Goal: Information Seeking & Learning: Learn about a topic

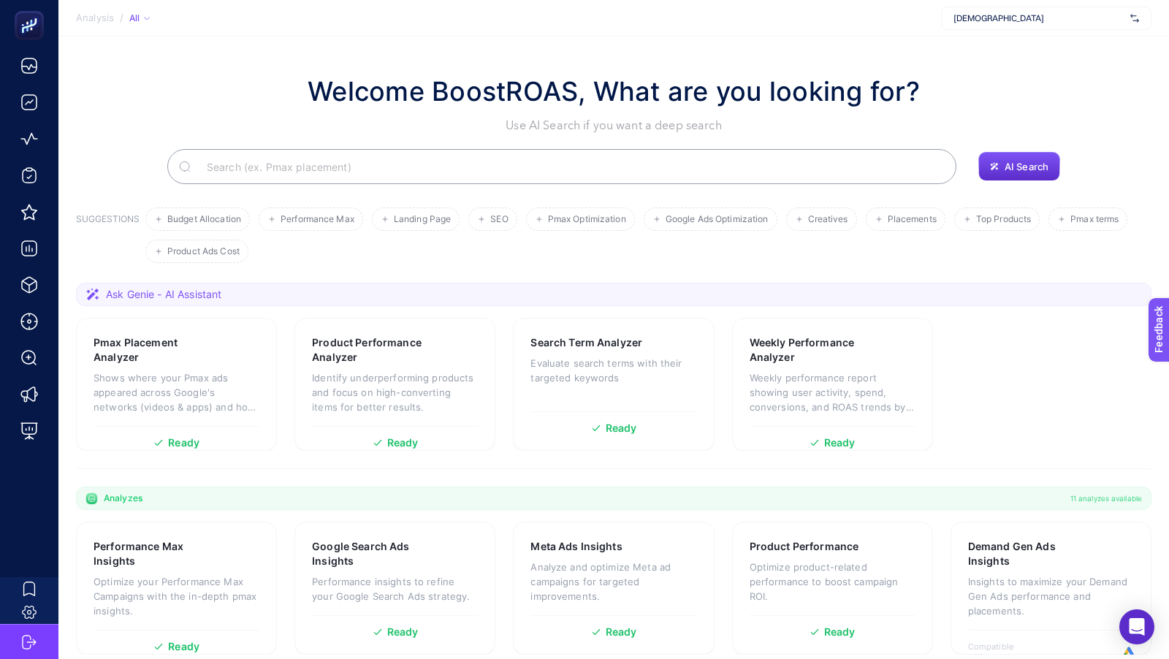
click at [998, 12] on span "[DEMOGRAPHIC_DATA]" at bounding box center [1039, 18] width 171 height 12
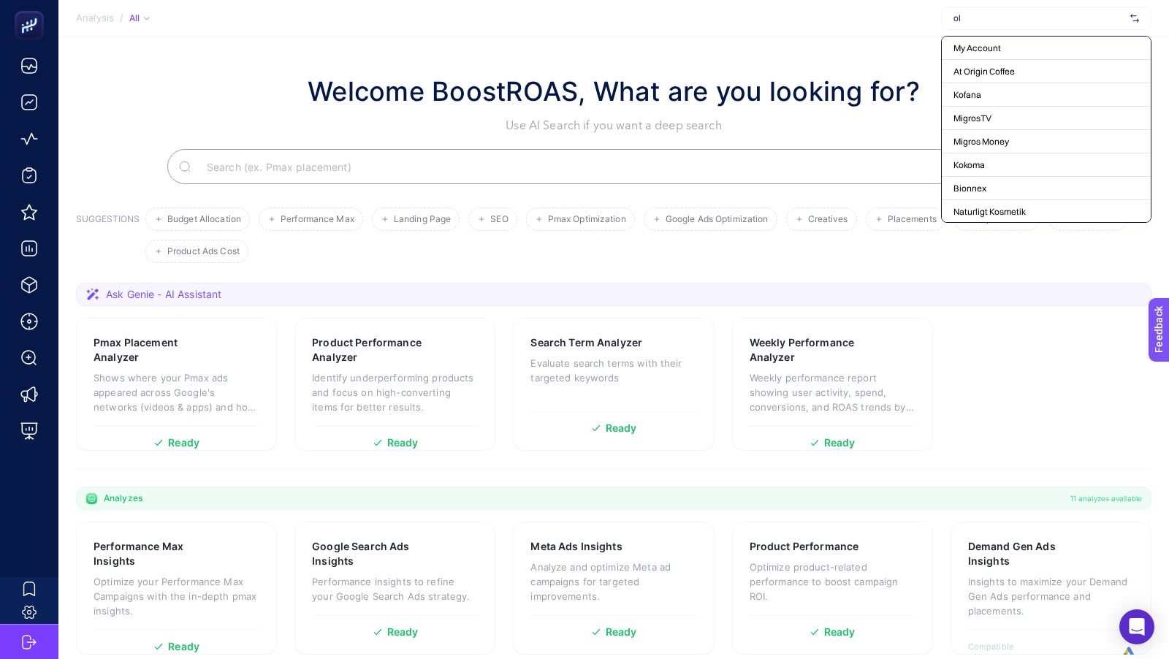
type input "ole"
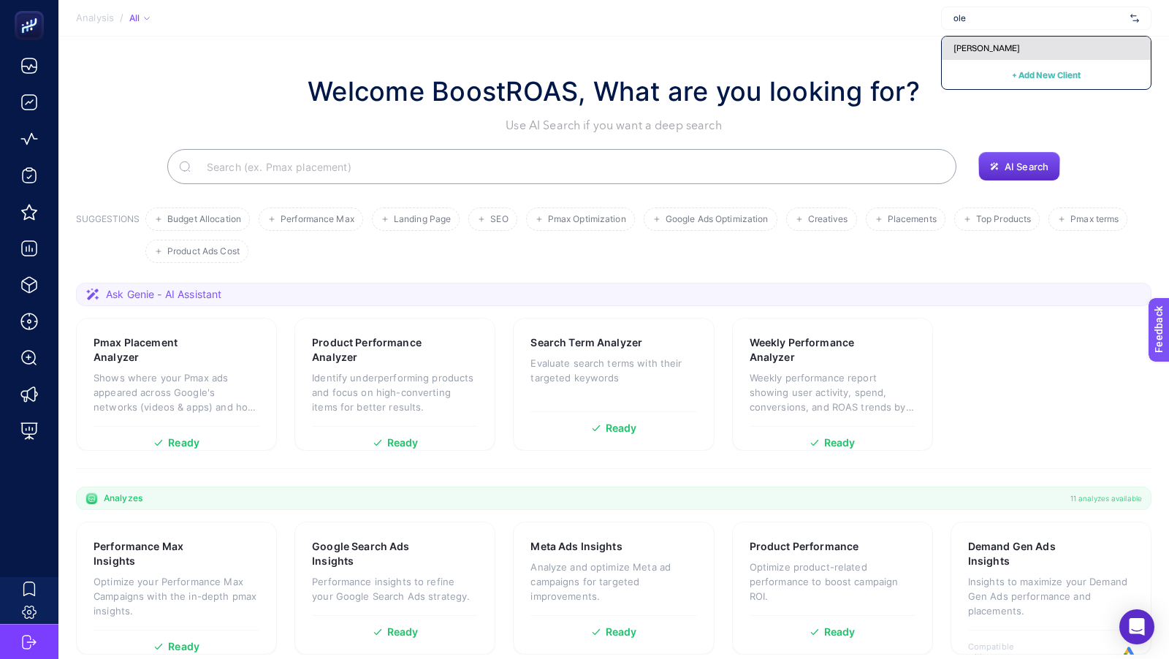
click at [979, 52] on span "[PERSON_NAME]" at bounding box center [987, 48] width 67 height 12
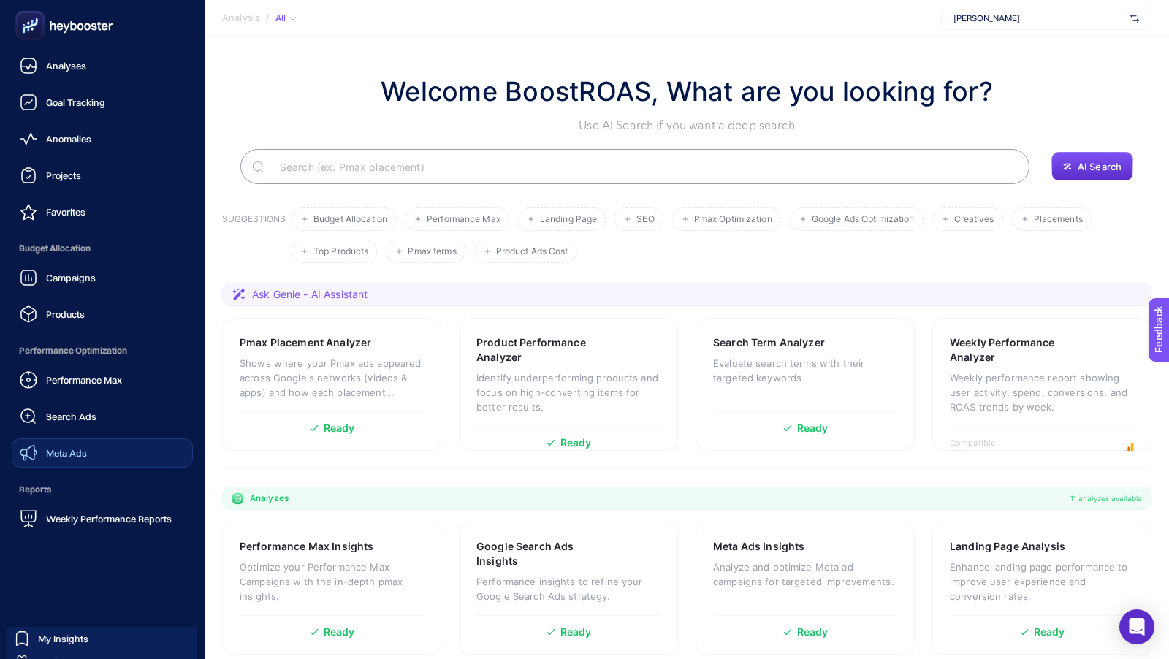
click at [64, 457] on span "Meta Ads" at bounding box center [66, 453] width 41 height 12
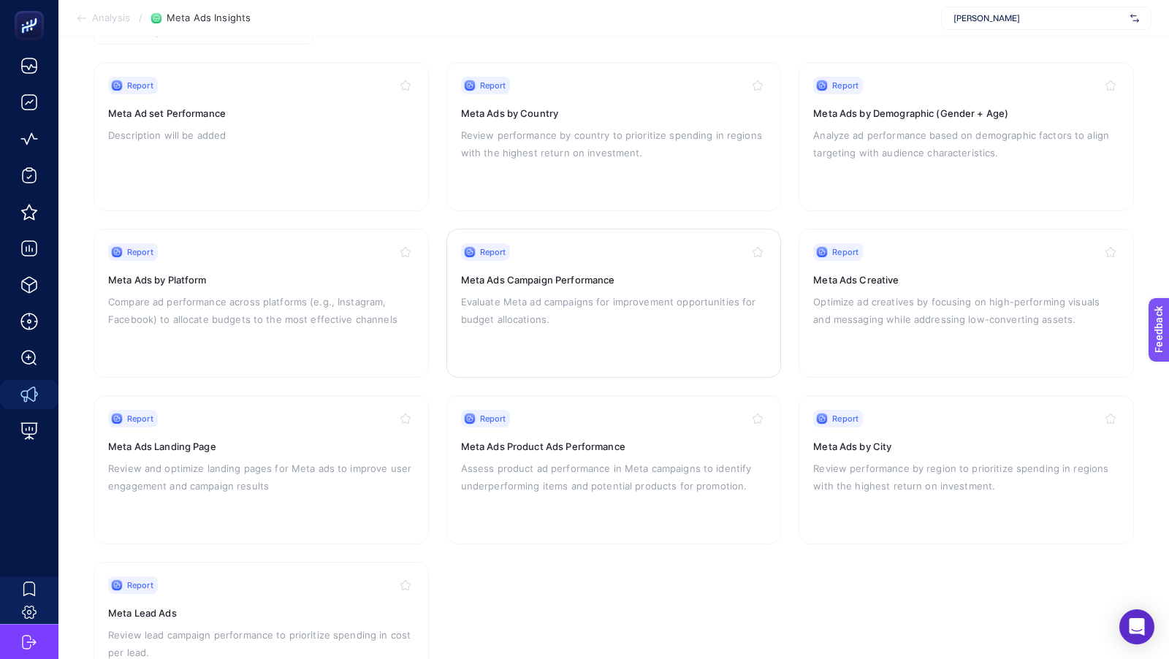
scroll to position [164, 0]
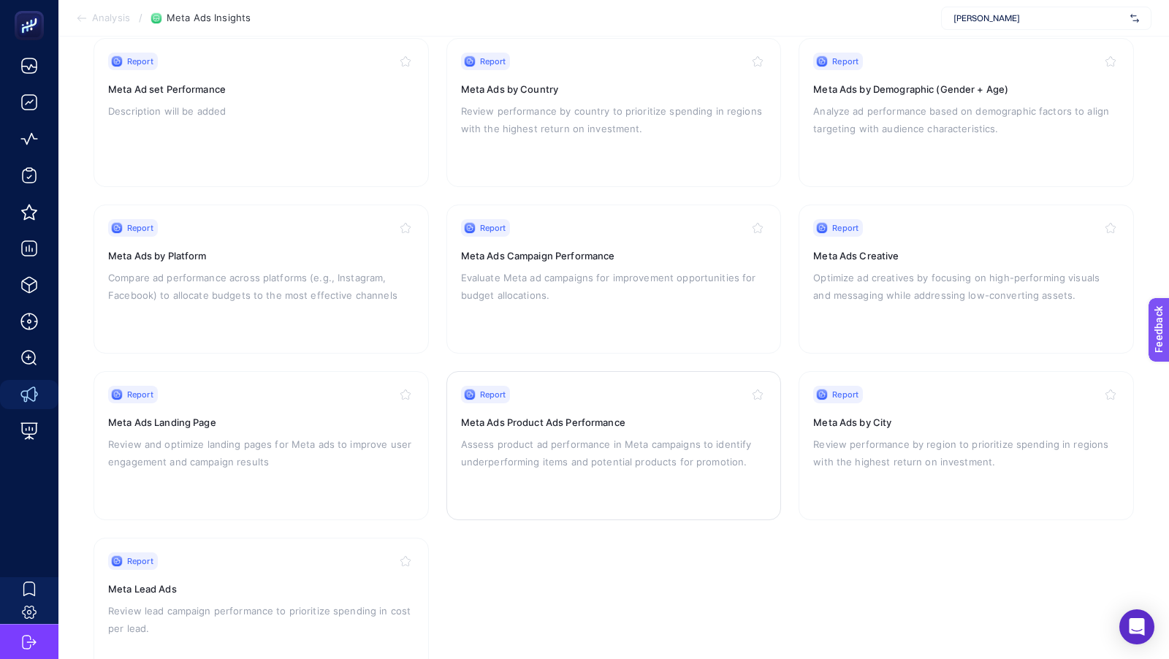
click at [601, 449] on p "Assess product ad performance in Meta campaigns to identify underperforming ite…" at bounding box center [614, 453] width 306 height 35
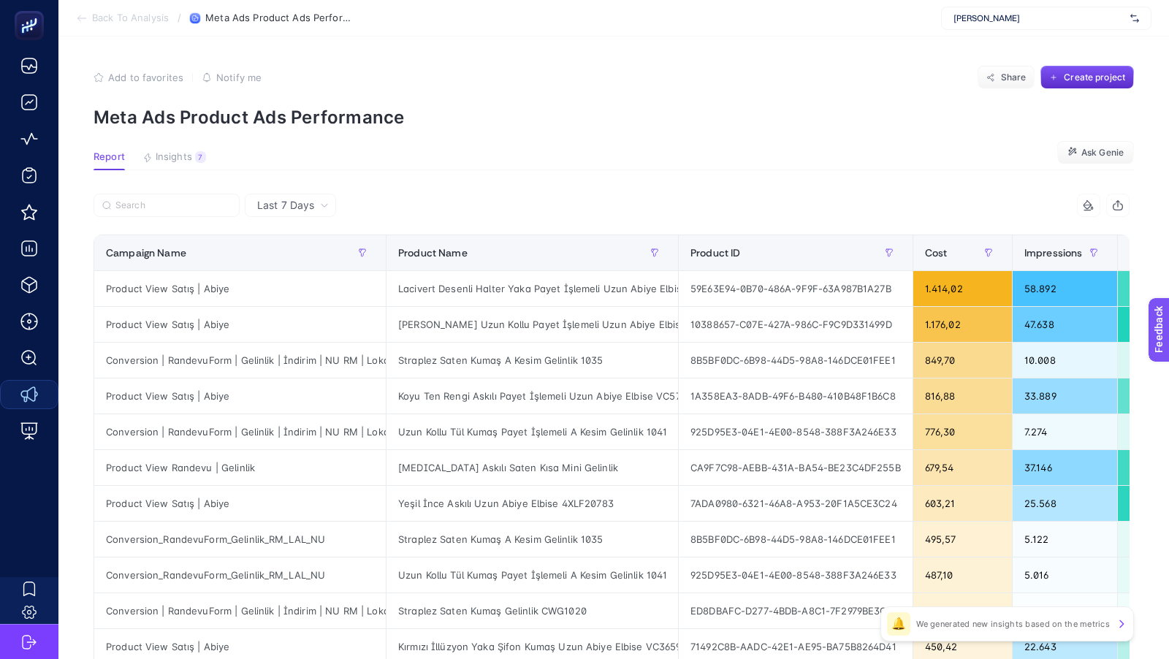
scroll to position [0, 55]
click at [581, 286] on div "Lacivert Desenli Halter Yaka Payet İşlemeli Uzun Abiye Elbise VC5703" at bounding box center [533, 288] width 292 height 35
copy tr "Lacivert Desenli Halter Yaka Payet İşlemeli Uzun Abiye Elbise VC5703"
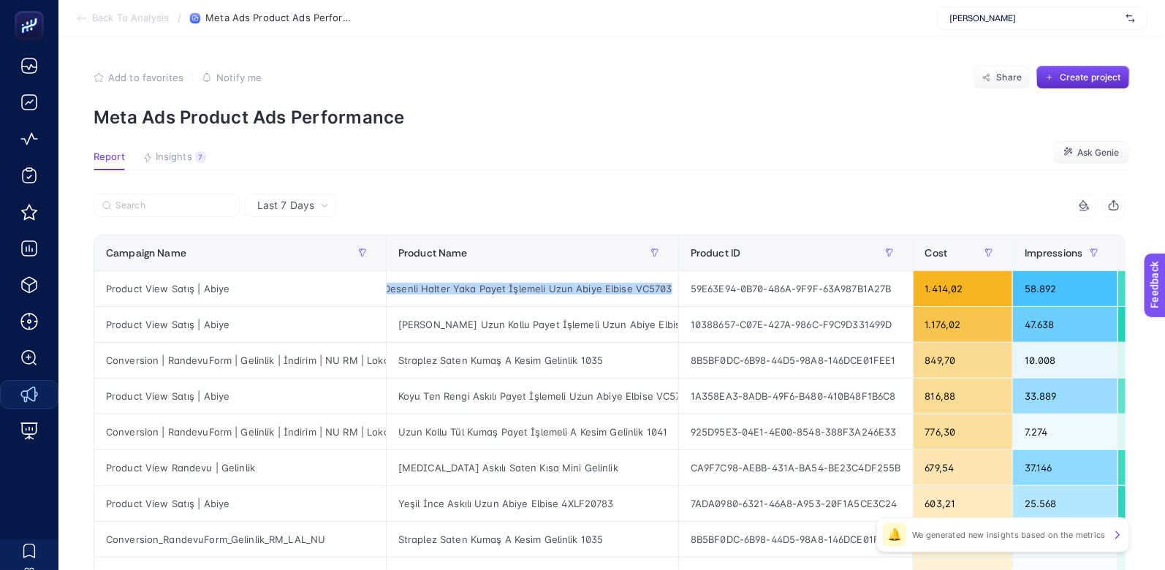
click at [623, 96] on section "Add to favorites false Notify me Share Create project Meta Ads Product Ads Perf…" at bounding box center [612, 97] width 1036 height 62
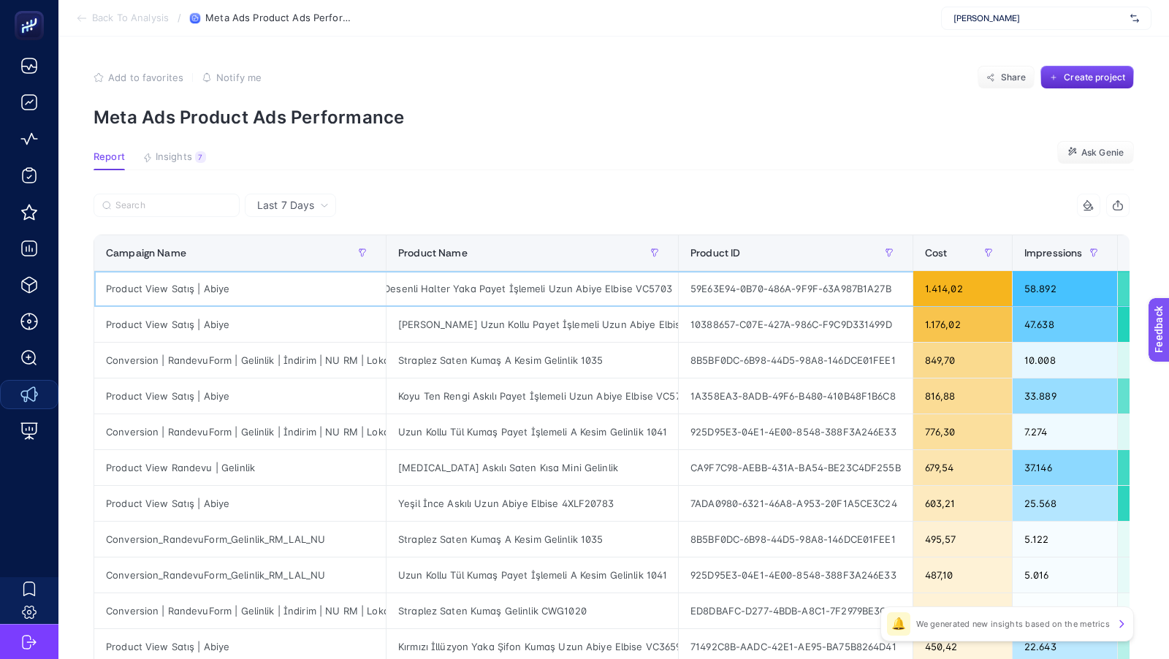
click at [884, 286] on div "59E63E94-0B70-486A-9F9F-63A987B1A27B" at bounding box center [796, 288] width 234 height 35
copy tr "59E63E94-0B70-486A-9F9F-63A987B1A27B"
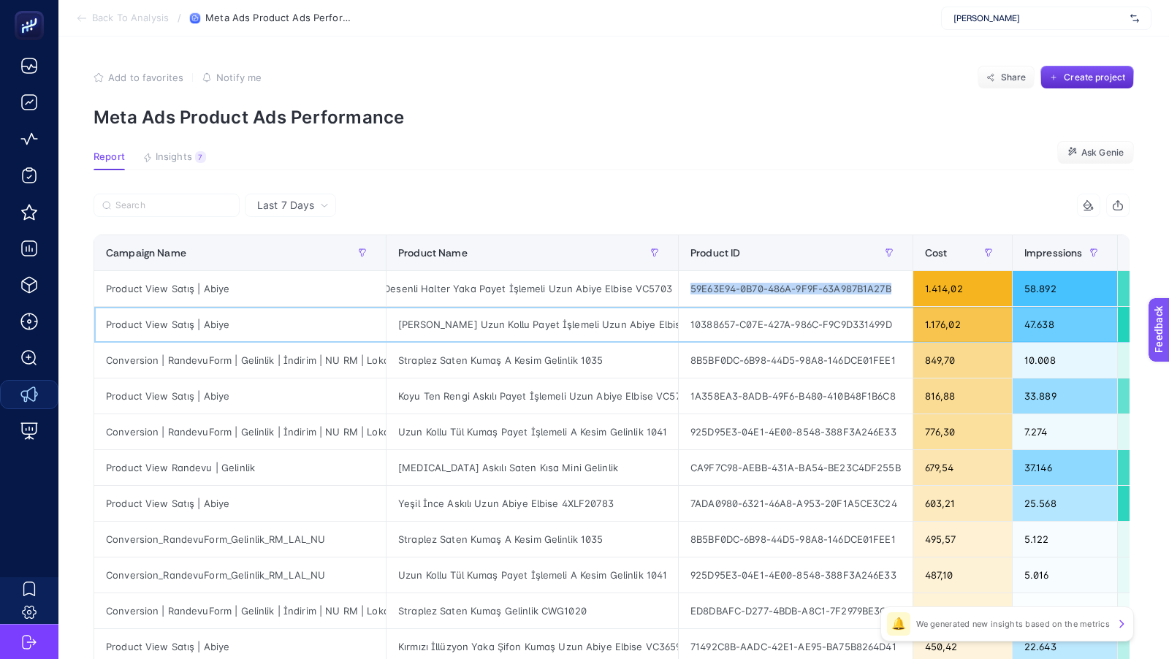
click at [770, 329] on div "10388657-C07E-427A-986C-F9C9D331499D" at bounding box center [796, 324] width 234 height 35
click at [765, 321] on div "10388657-C07E-427A-986C-F9C9D331499D" at bounding box center [796, 324] width 234 height 35
copy tr "10388657-C07E-427A-986C-F9C9D331499D"
